Goal: Task Accomplishment & Management: Use online tool/utility

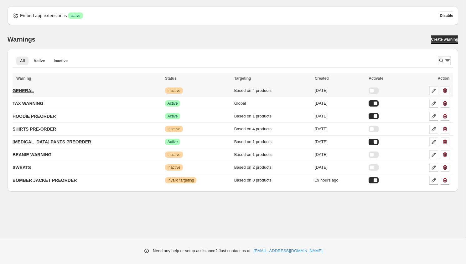
click at [30, 89] on p "GENERAL" at bounding box center [23, 91] width 21 height 6
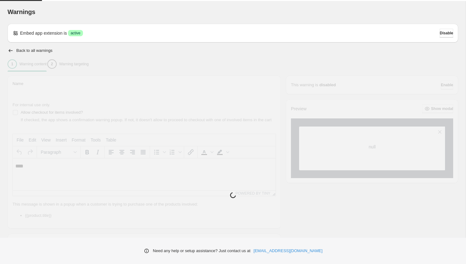
type input "*******"
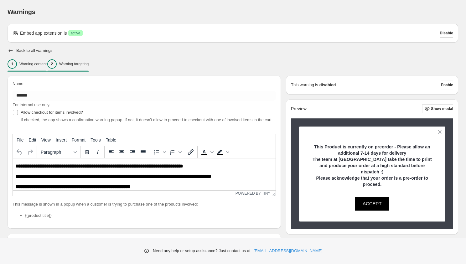
click at [78, 66] on p "Warning targeting" at bounding box center [73, 64] width 29 height 5
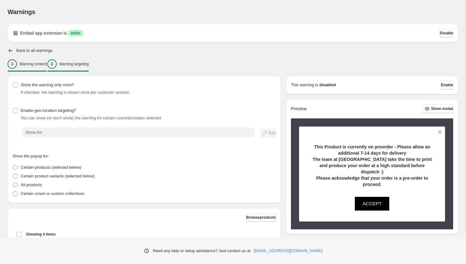
click at [32, 64] on p "Warning content" at bounding box center [32, 64] width 27 height 5
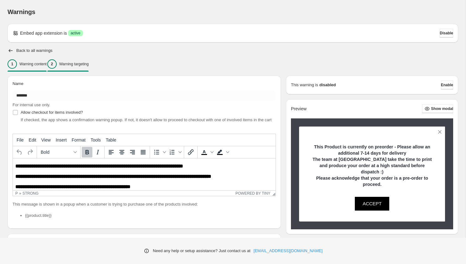
click at [75, 58] on button "2 Warning targeting" at bounding box center [67, 64] width 41 height 13
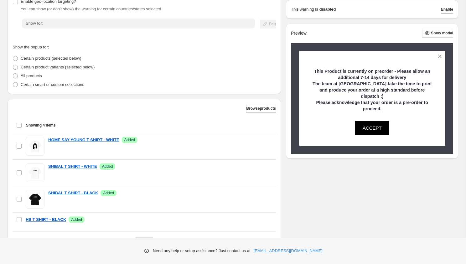
scroll to position [141, 0]
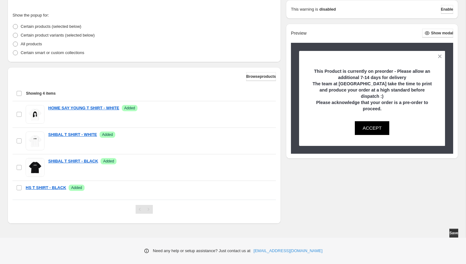
click at [19, 93] on div "Select all 4 items Showing 4 items" at bounding box center [144, 93] width 256 height 15
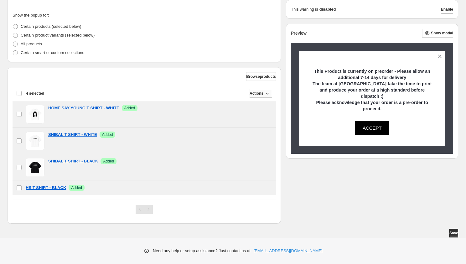
click at [254, 92] on span "Actions" at bounding box center [256, 93] width 14 height 5
click at [258, 105] on span "Remove" at bounding box center [260, 106] width 15 height 5
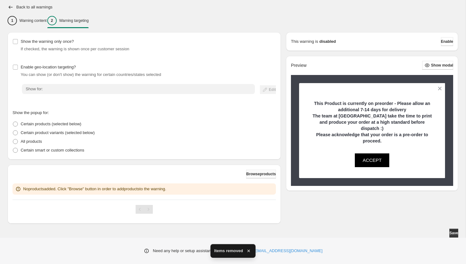
scroll to position [43, 0]
click at [257, 175] on span "Browse products" at bounding box center [261, 174] width 30 height 5
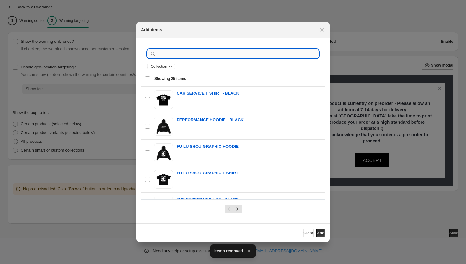
click at [174, 56] on input ":r2s:" at bounding box center [237, 53] width 161 height 9
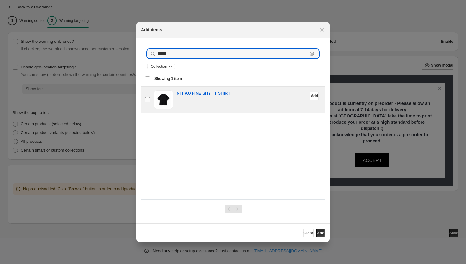
type input "******"
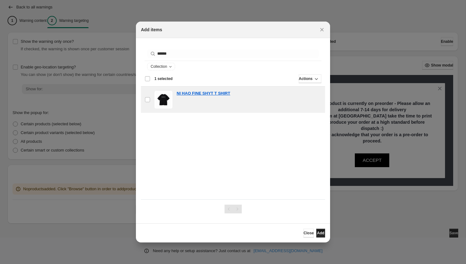
click at [320, 233] on span "Add" at bounding box center [320, 233] width 7 height 5
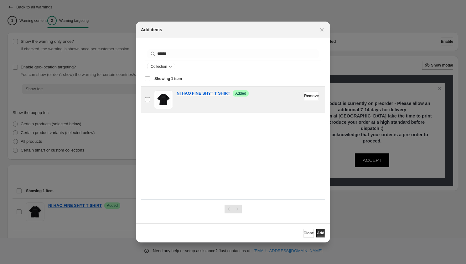
click at [151, 103] on label "checkbox" at bounding box center [147, 100] width 13 height 26
click at [319, 233] on span "Add" at bounding box center [320, 233] width 7 height 5
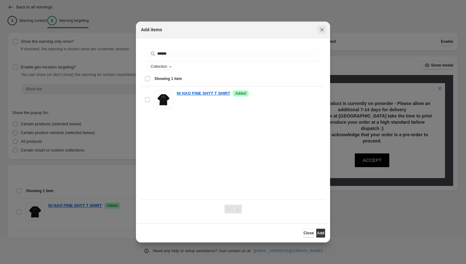
click at [322, 28] on icon "Close" at bounding box center [322, 30] width 6 height 6
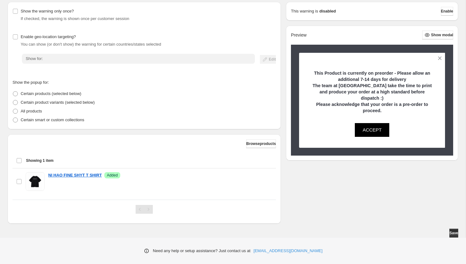
scroll to position [0, 0]
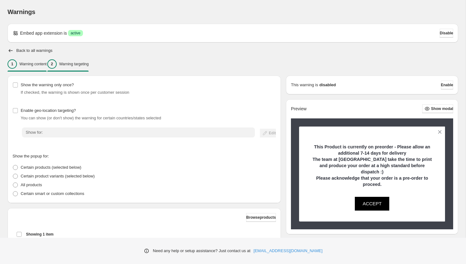
click at [39, 65] on p "Warning content" at bounding box center [32, 64] width 27 height 5
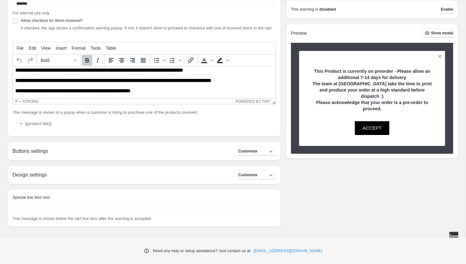
scroll to position [101, 0]
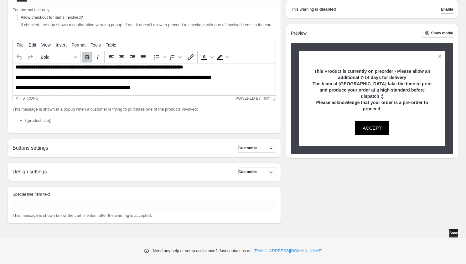
click at [449, 235] on span "Save" at bounding box center [453, 233] width 9 height 5
click at [448, 10] on span "Enable" at bounding box center [447, 9] width 12 height 5
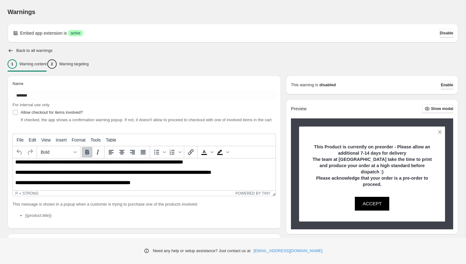
click at [443, 87] on span "Enable" at bounding box center [447, 85] width 12 height 5
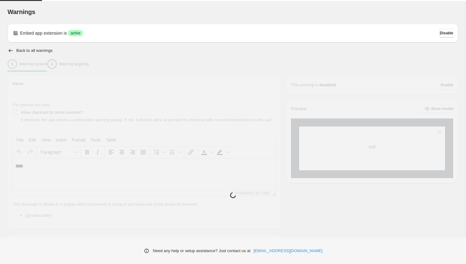
type input "*******"
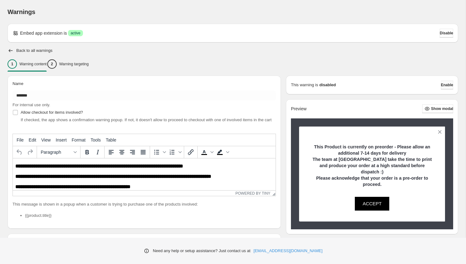
click at [441, 85] on span "Enable" at bounding box center [447, 85] width 12 height 5
click at [87, 66] on p "Warning targeting" at bounding box center [73, 64] width 29 height 5
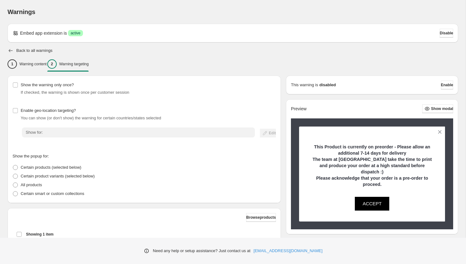
click at [13, 51] on icon "button" at bounding box center [11, 51] width 6 height 6
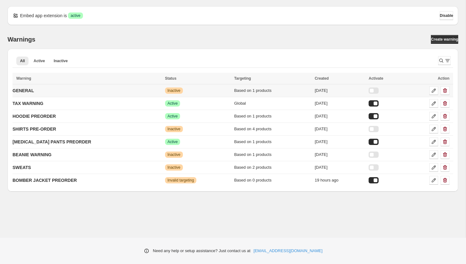
click at [368, 90] on div at bounding box center [373, 91] width 10 height 6
click at [435, 183] on icon at bounding box center [433, 180] width 6 height 6
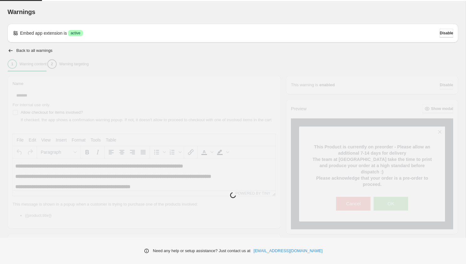
type input "**********"
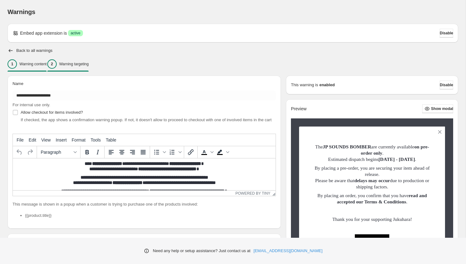
click at [74, 66] on p "Warning targeting" at bounding box center [73, 64] width 29 height 5
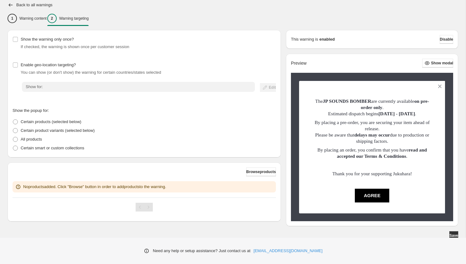
scroll to position [48, 0]
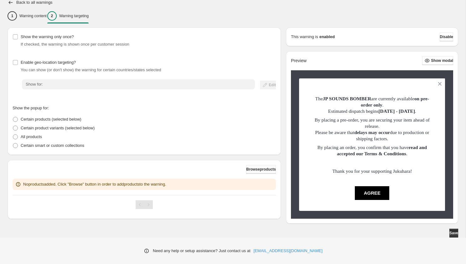
click at [251, 170] on span "Browse products" at bounding box center [261, 169] width 30 height 5
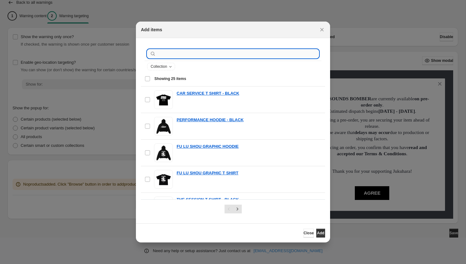
click at [188, 55] on input ":r2o:" at bounding box center [237, 53] width 161 height 9
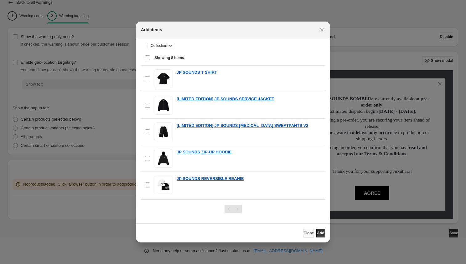
scroll to position [100, 0]
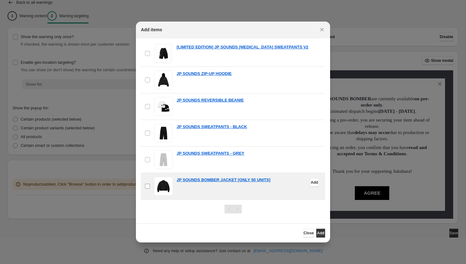
type input "*********"
click at [316, 235] on button "Add" at bounding box center [320, 233] width 9 height 9
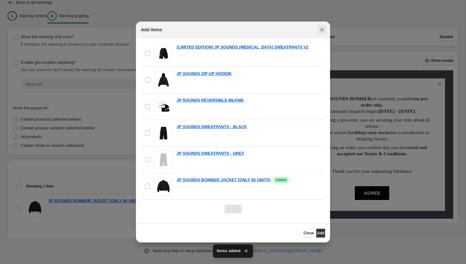
click at [322, 29] on icon "Close" at bounding box center [321, 29] width 3 height 3
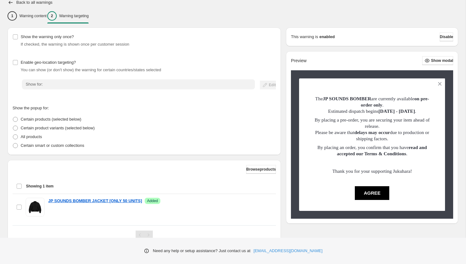
scroll to position [74, 0]
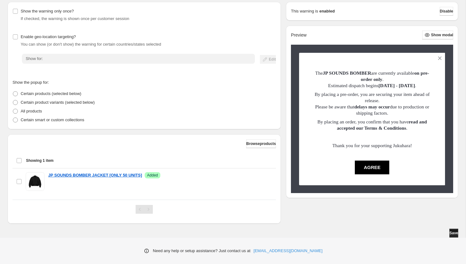
click at [453, 235] on span "Save" at bounding box center [453, 233] width 9 height 5
